Goal: Task Accomplishment & Management: Use online tool/utility

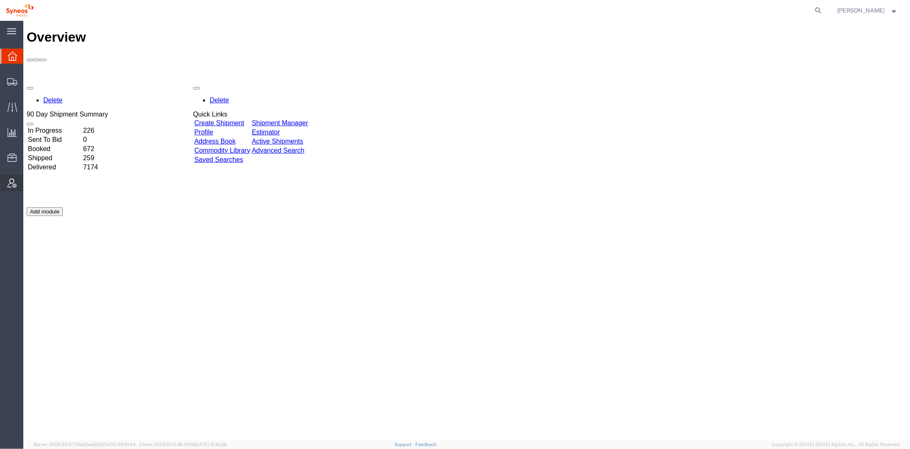
click at [29, 181] on span "Account Admin" at bounding box center [26, 183] width 6 height 17
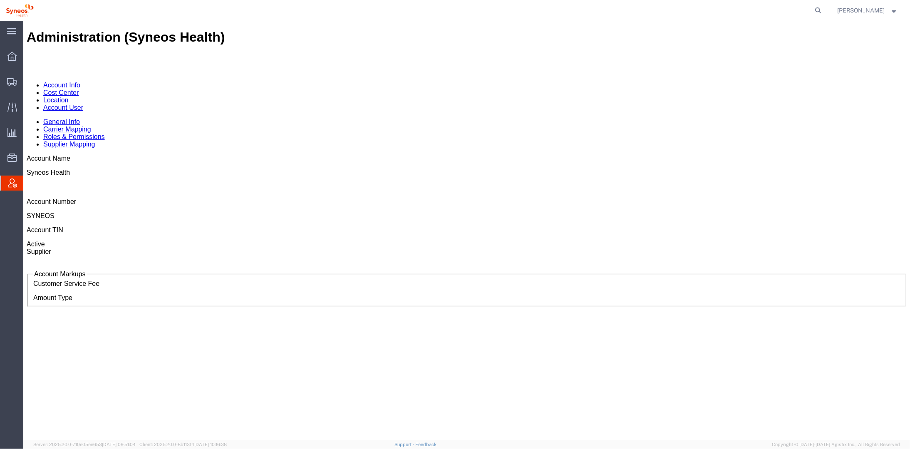
click at [83, 104] on link "Account User" at bounding box center [63, 107] width 40 height 7
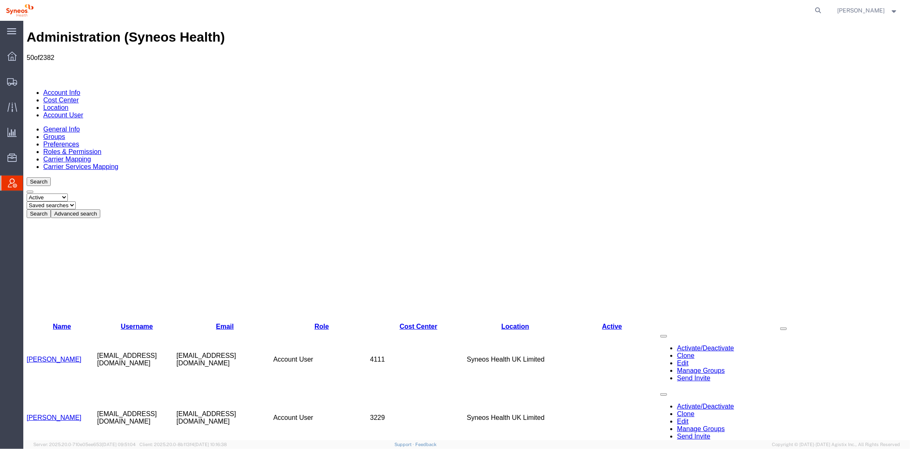
click at [100, 209] on button "Advanced search" at bounding box center [75, 213] width 50 height 9
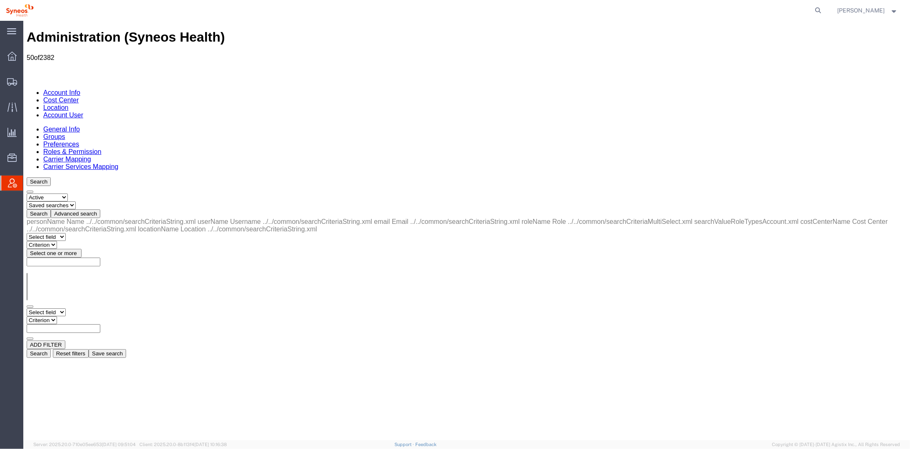
click at [65, 308] on select "Select field Cost Center Email Location Name Role Username" at bounding box center [45, 312] width 39 height 8
select select "personName"
click at [26, 308] on select "Select field Cost Center Email Location Name Role Username" at bounding box center [45, 312] width 39 height 8
click at [76, 316] on select "Criterion contains does not contain is is blank is not blank starts with" at bounding box center [51, 320] width 50 height 8
select select "contains"
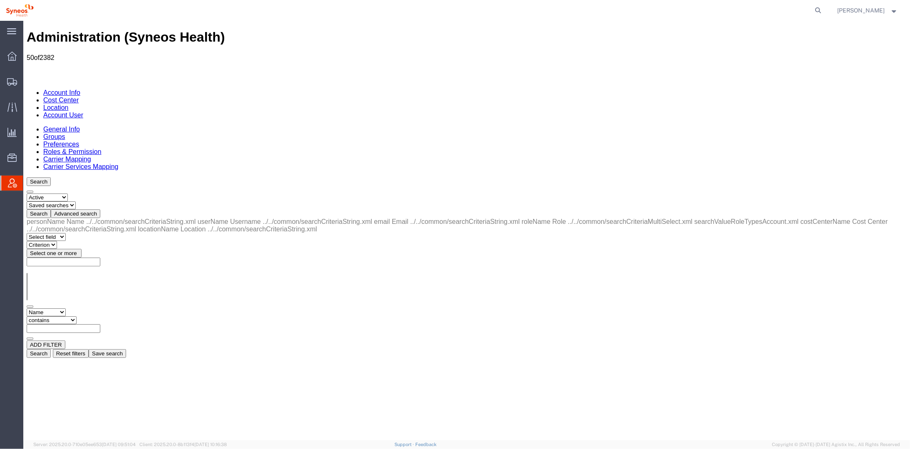
click at [76, 316] on select "Criterion contains does not contain is is blank is not blank starts with" at bounding box center [51, 320] width 50 height 8
type input "Marena"
click at [50, 349] on button "Search" at bounding box center [38, 353] width 24 height 9
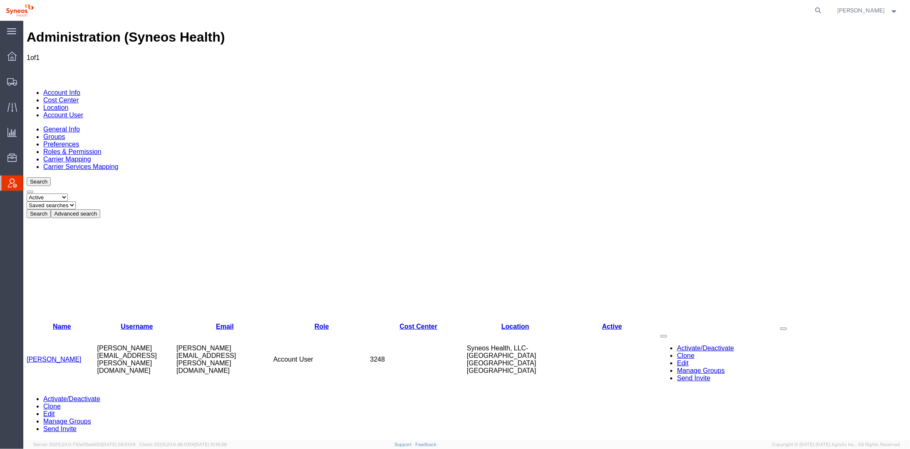
click at [54, 355] on link "[PERSON_NAME]" at bounding box center [53, 358] width 55 height 7
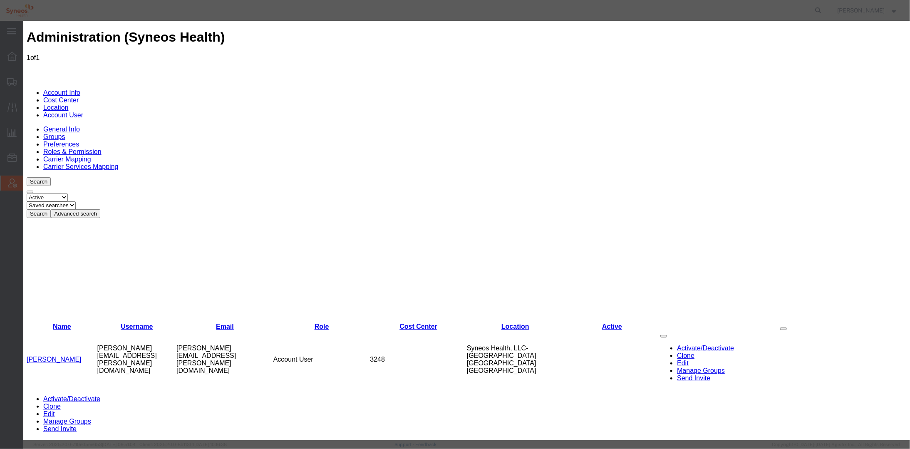
select select "DEPARTMENT"
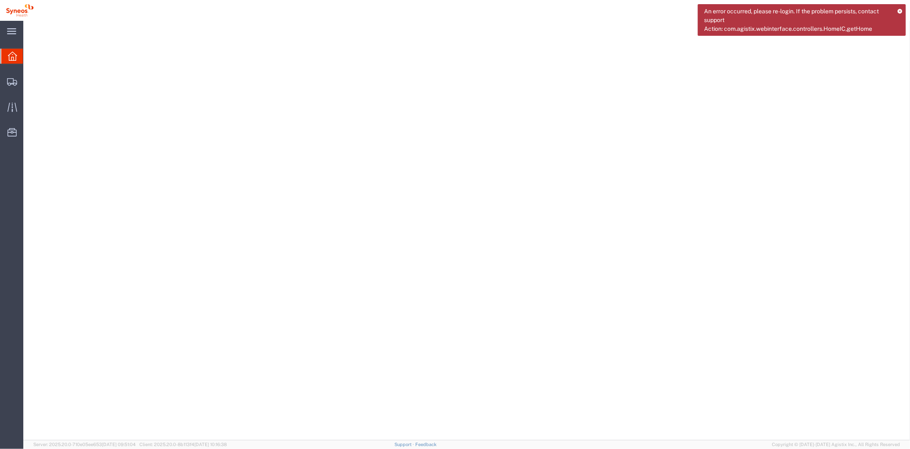
click at [899, 8] on div "An error occurred, please re-login. If the problem persists, contact support Ac…" at bounding box center [802, 20] width 208 height 32
click at [898, 9] on icon at bounding box center [899, 11] width 5 height 5
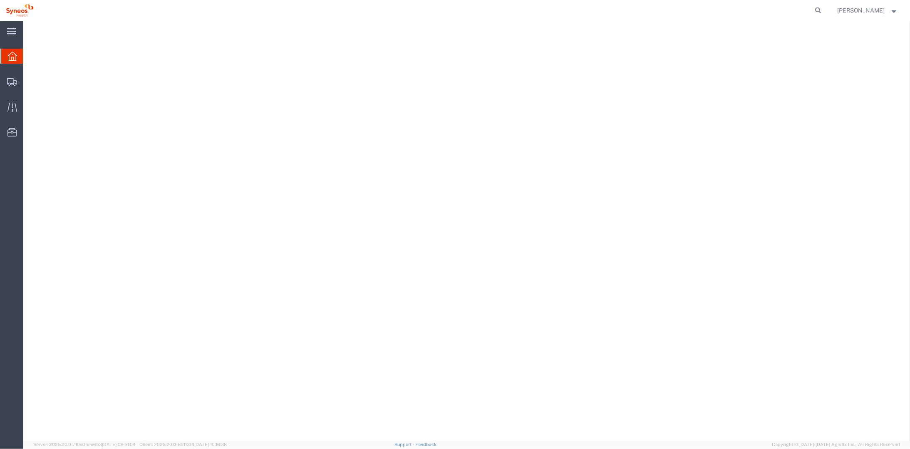
click at [872, 10] on span "[PERSON_NAME]" at bounding box center [861, 10] width 47 height 9
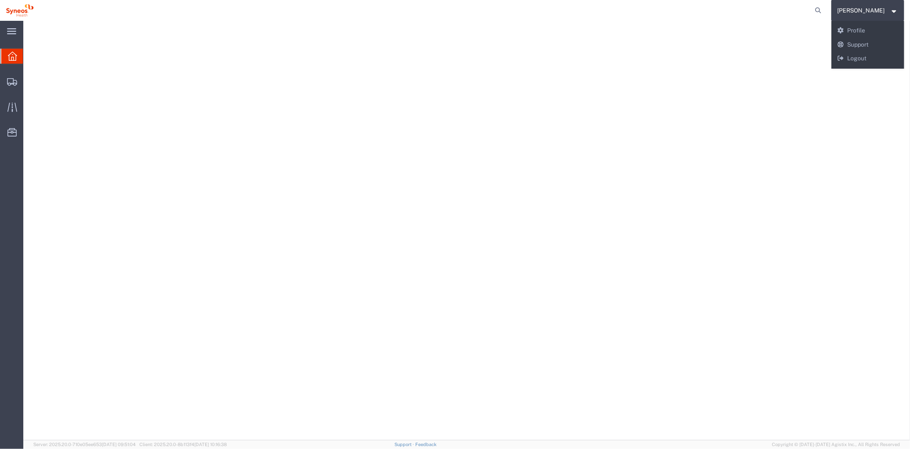
click at [556, 183] on div at bounding box center [466, 230] width 887 height 420
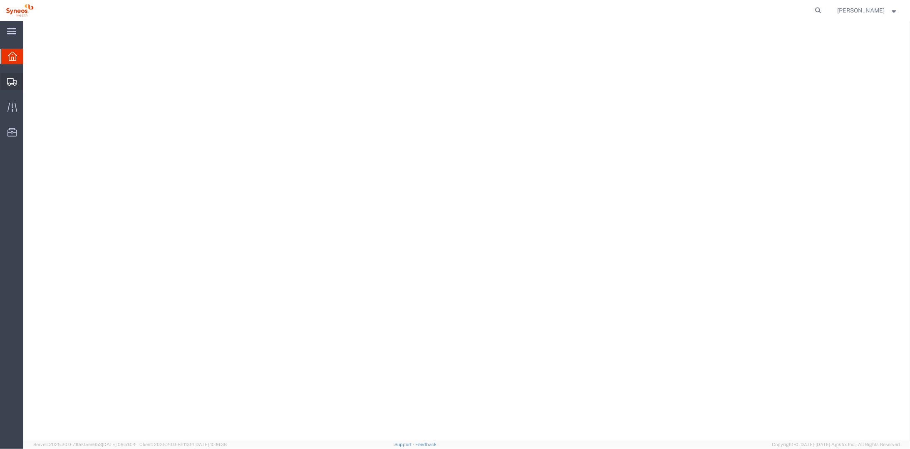
click at [0, 0] on span "Shipment Manager" at bounding box center [0, 0] width 0 height 0
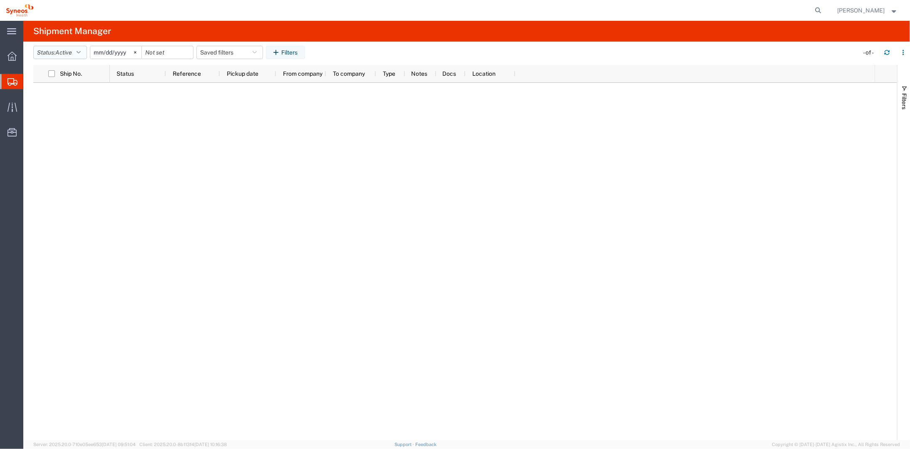
click at [78, 51] on button "Status: Active" at bounding box center [60, 52] width 54 height 13
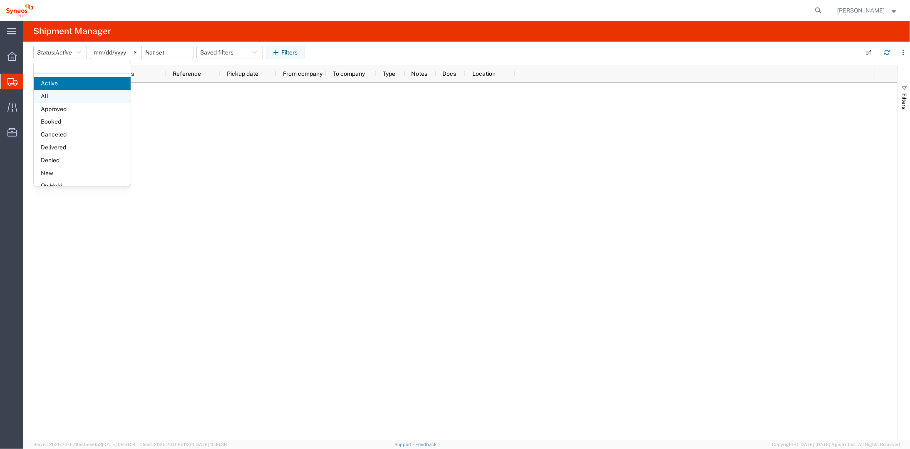
click at [55, 96] on span "All" at bounding box center [82, 96] width 97 height 13
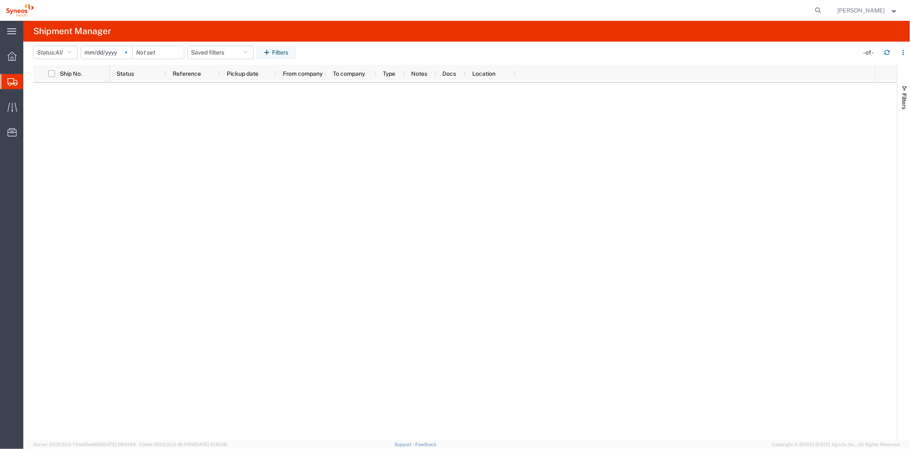
click at [127, 52] on icon at bounding box center [126, 52] width 2 height 2
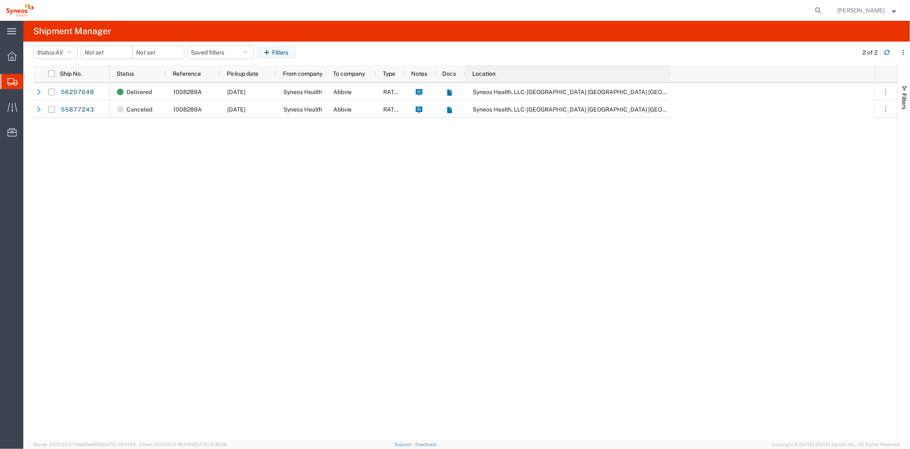
drag, startPoint x: 514, startPoint y: 72, endPoint x: 669, endPoint y: 75, distance: 154.9
click at [669, 75] on div at bounding box center [669, 73] width 3 height 17
drag, startPoint x: 465, startPoint y: 71, endPoint x: 528, endPoint y: 73, distance: 62.9
click at [528, 73] on div "Status Reference Pickup date From company To company Type Notes Docs Location" at bounding box center [390, 73] width 561 height 17
click at [896, 9] on strong "button" at bounding box center [894, 10] width 7 height 3
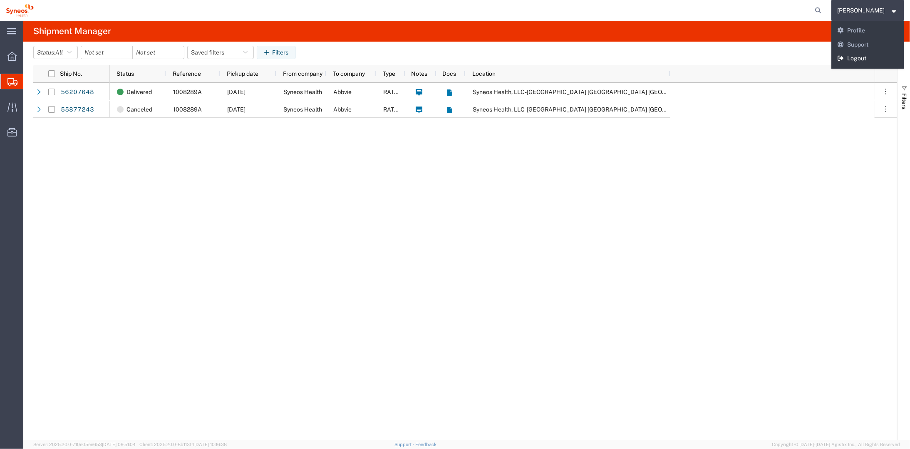
click at [853, 58] on link "Logout" at bounding box center [868, 59] width 73 height 14
